Goal: Transaction & Acquisition: Purchase product/service

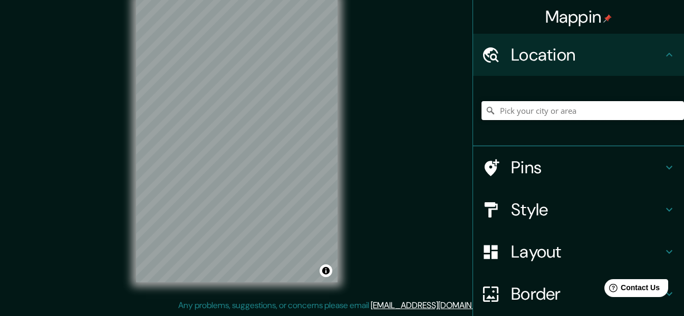
click at [550, 114] on input "Pick your city or area" at bounding box center [582, 110] width 203 height 19
click at [649, 110] on input "Pick your city or area" at bounding box center [582, 110] width 203 height 19
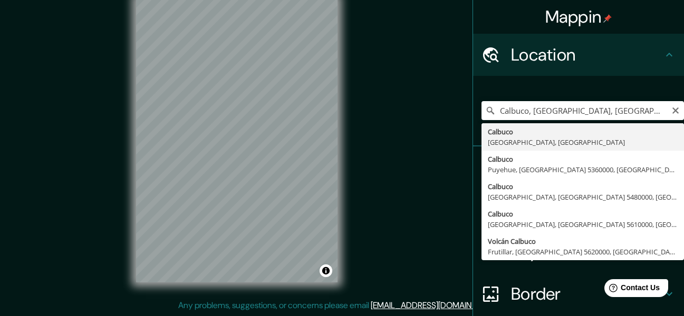
type input "Calbuco, [GEOGRAPHIC_DATA], [GEOGRAPHIC_DATA]"
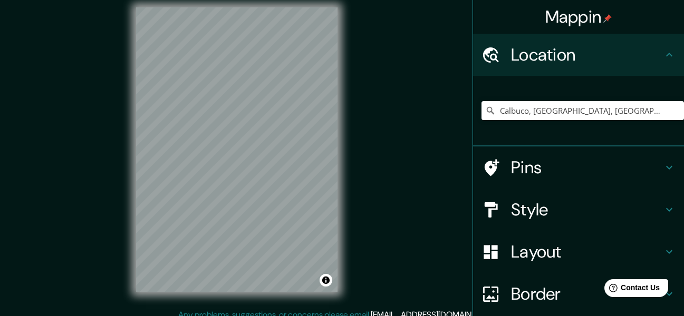
scroll to position [19, 0]
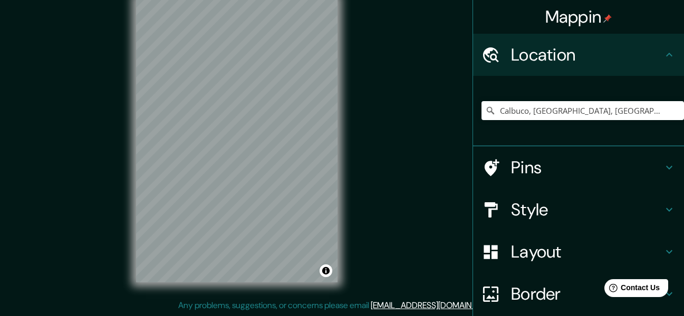
click at [391, 121] on div "Mappin Location [GEOGRAPHIC_DATA], [GEOGRAPHIC_DATA], [GEOGRAPHIC_DATA] Pins St…" at bounding box center [342, 148] width 684 height 335
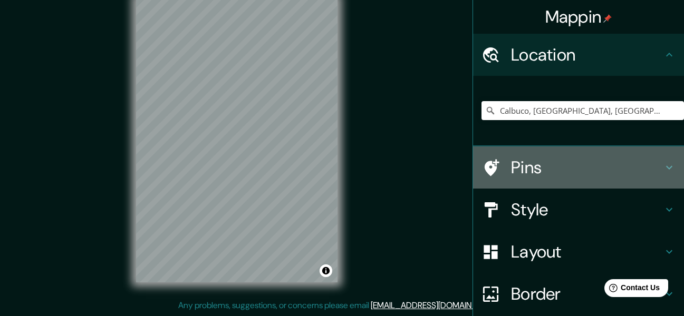
click at [605, 178] on div "Pins" at bounding box center [578, 168] width 211 height 42
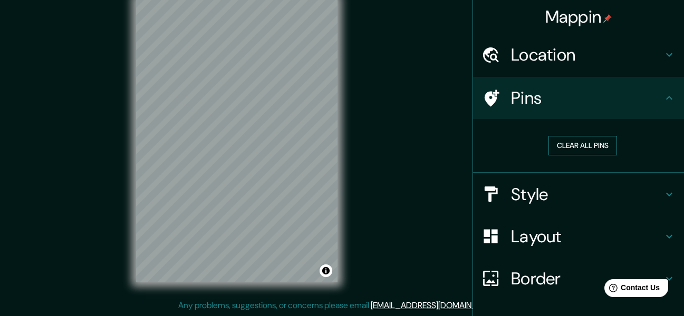
click at [587, 146] on button "Clear all pins" at bounding box center [582, 146] width 69 height 20
click at [601, 107] on h4 "Pins" at bounding box center [587, 98] width 152 height 21
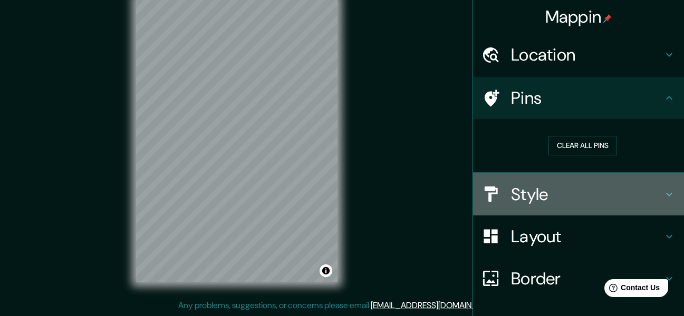
click at [555, 197] on h4 "Style" at bounding box center [587, 194] width 152 height 21
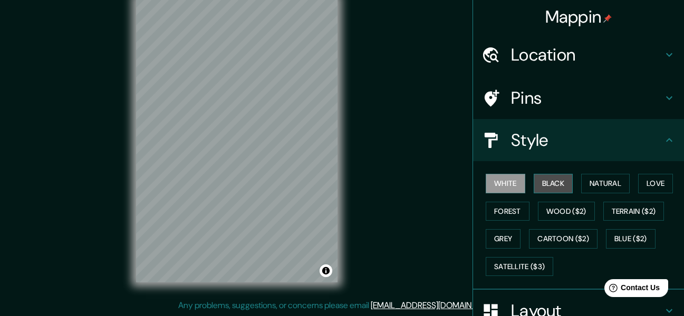
click at [536, 185] on button "Black" at bounding box center [554, 184] width 40 height 20
click at [511, 179] on button "White" at bounding box center [506, 184] width 40 height 20
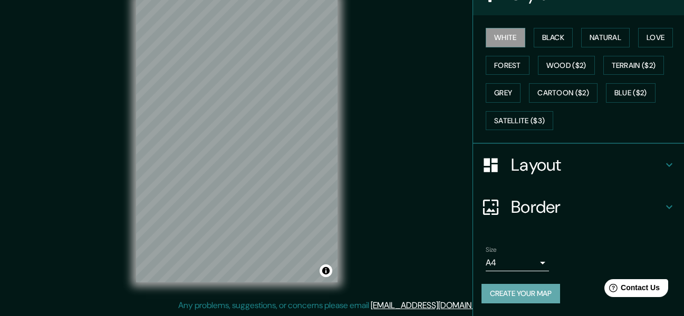
click at [521, 291] on button "Create your map" at bounding box center [520, 294] width 79 height 20
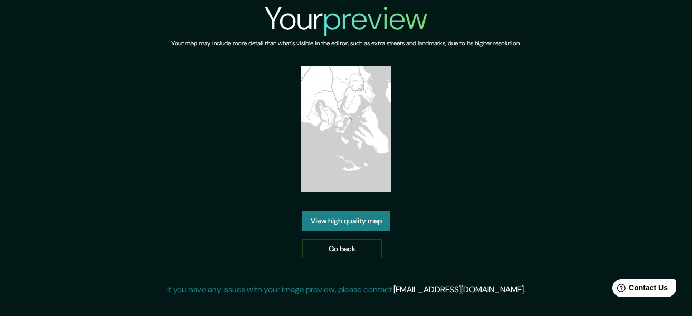
click at [357, 221] on link "View high quality map" at bounding box center [346, 221] width 88 height 20
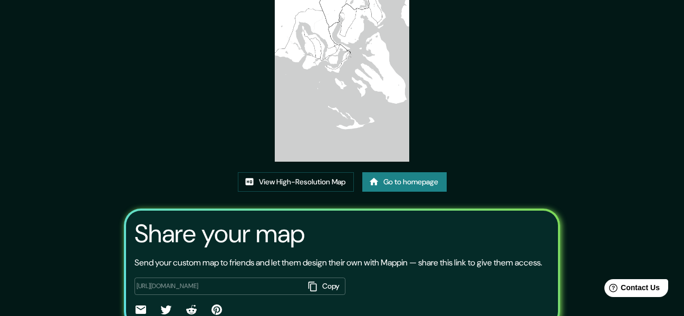
scroll to position [124, 0]
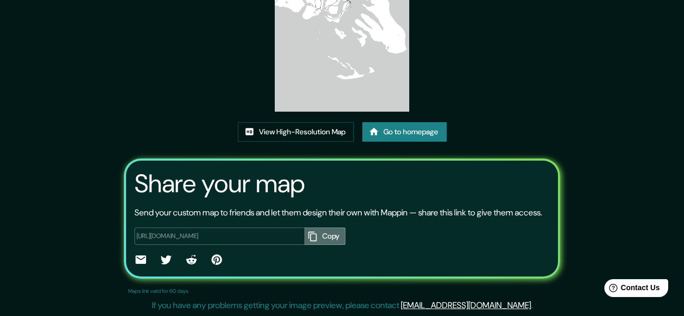
click at [334, 234] on button "Copy" at bounding box center [324, 236] width 41 height 17
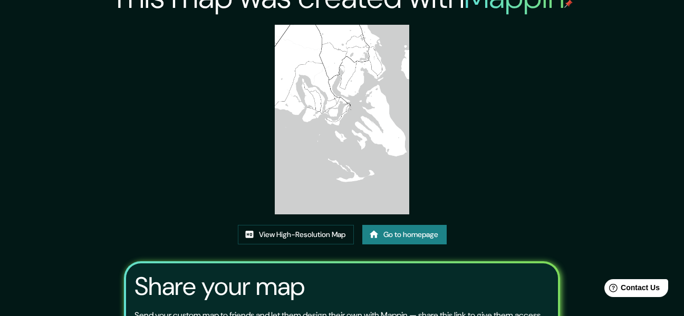
scroll to position [0, 0]
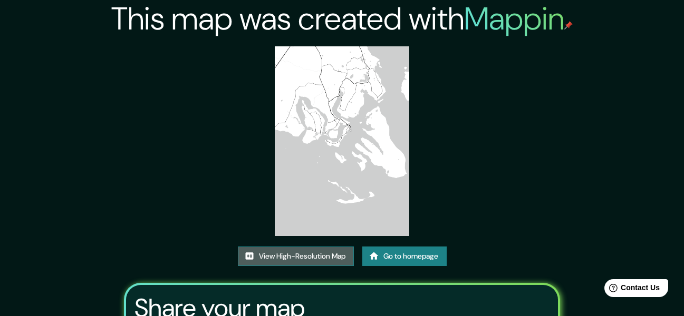
click at [314, 261] on link "View High-Resolution Map" at bounding box center [296, 257] width 116 height 20
